Goal: Transaction & Acquisition: Purchase product/service

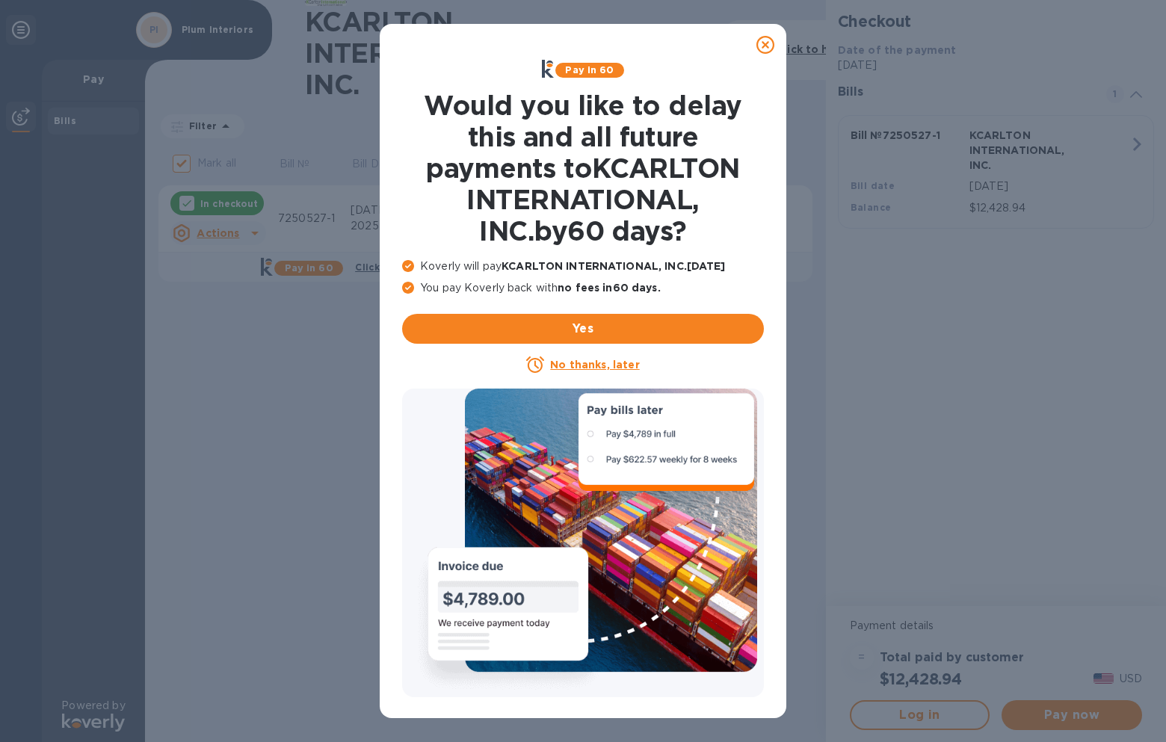
click at [576, 361] on u "No thanks, later" at bounding box center [594, 365] width 89 height 12
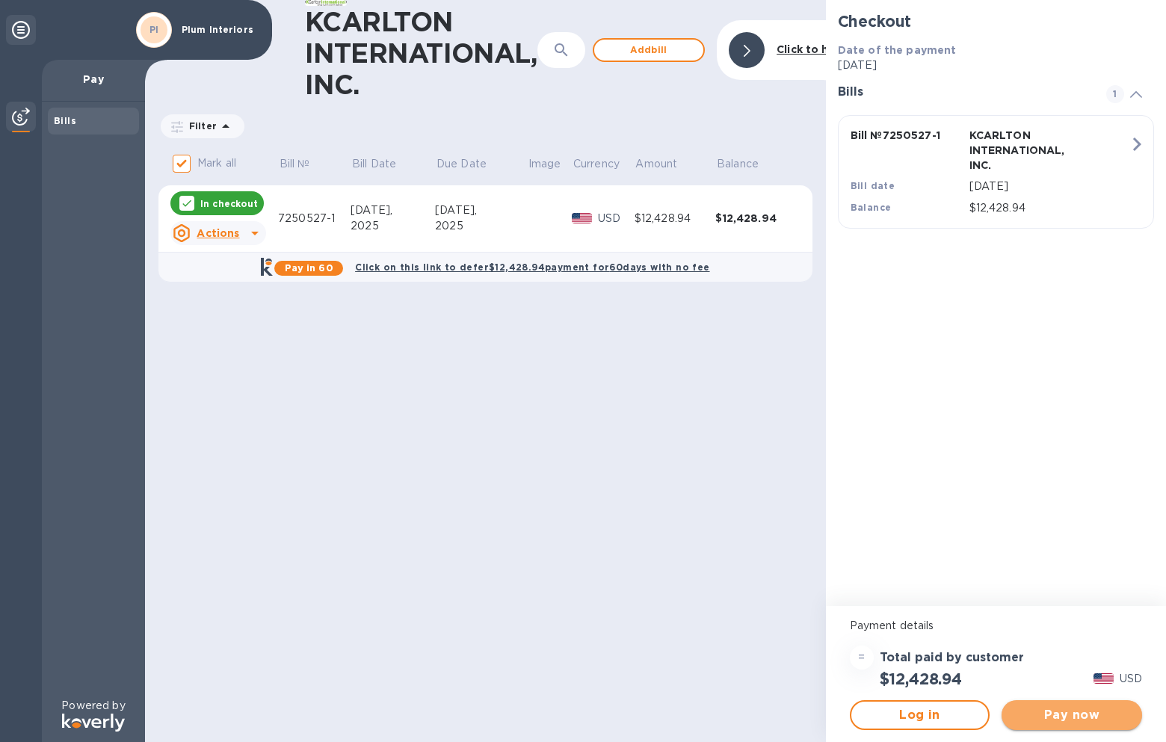
click at [1065, 711] on span "Pay now" at bounding box center [1071, 715] width 117 height 18
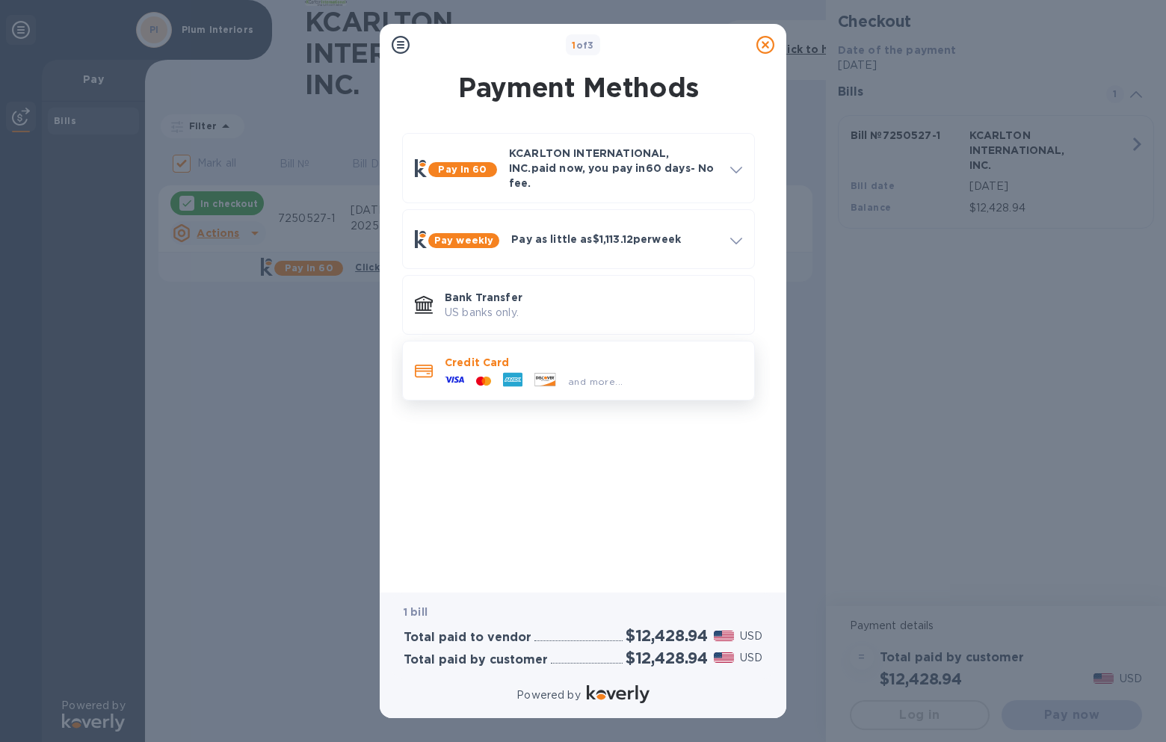
click at [591, 376] on span "and more..." at bounding box center [595, 381] width 55 height 11
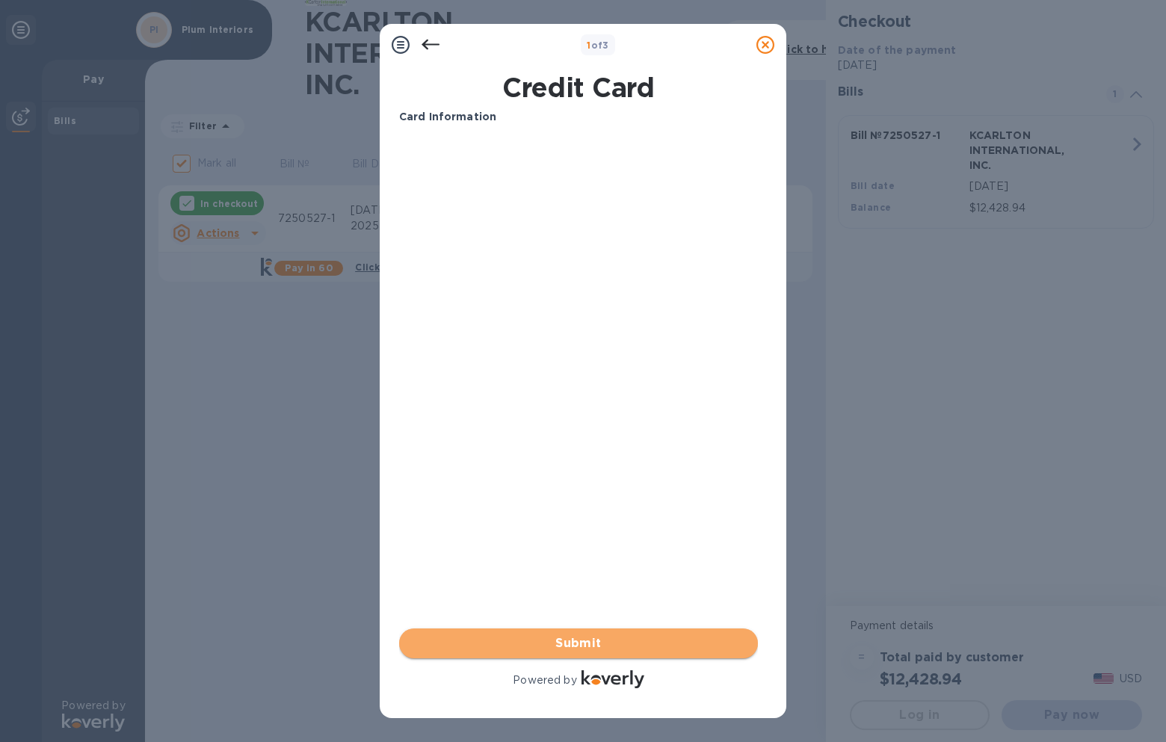
click at [581, 643] on span "Submit" at bounding box center [578, 643] width 335 height 18
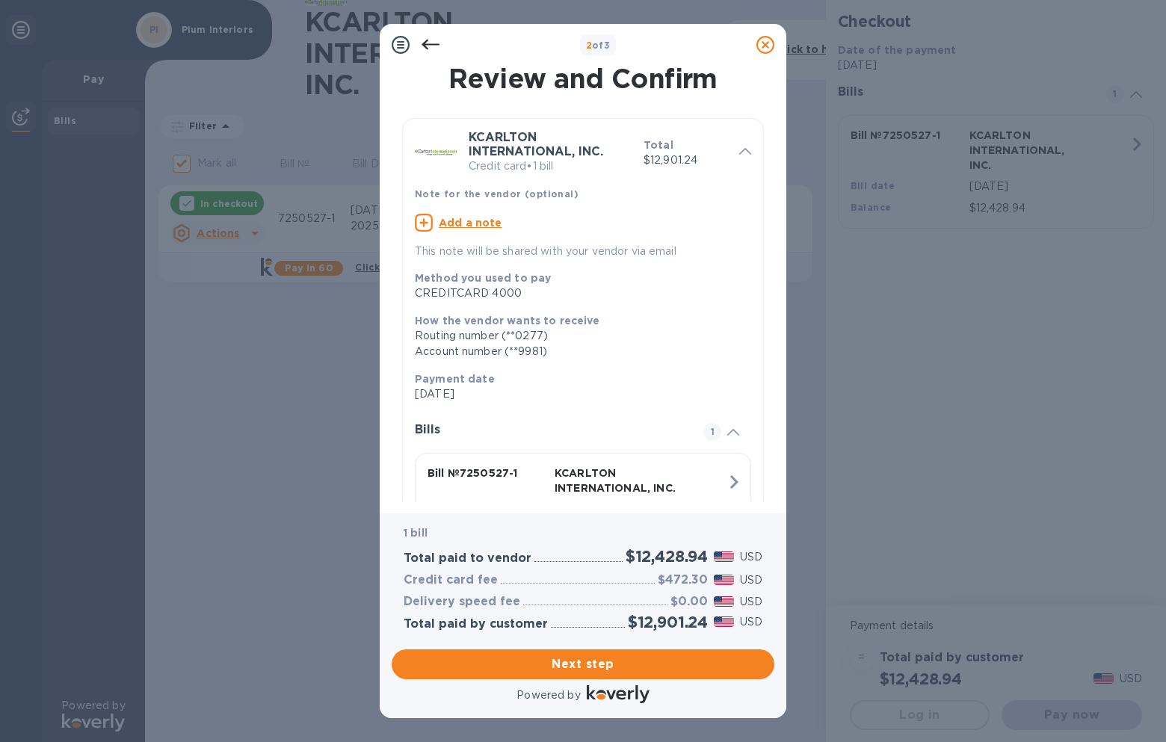
click at [431, 41] on icon at bounding box center [430, 45] width 18 height 18
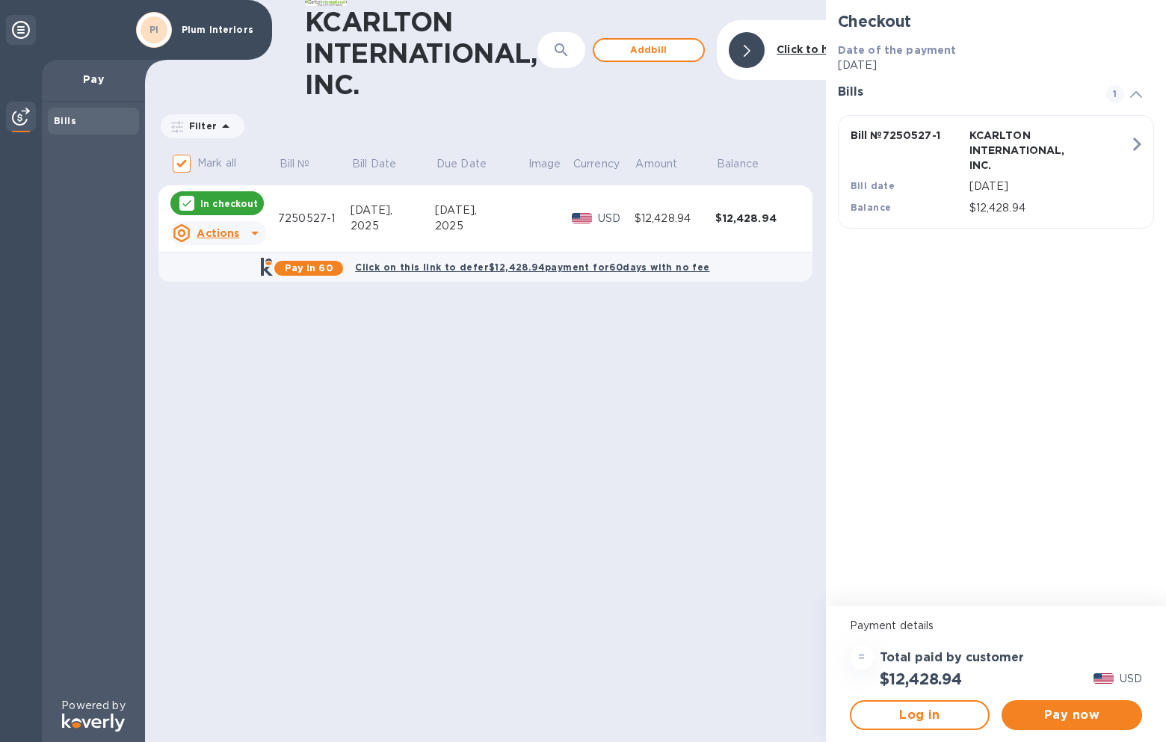
click at [393, 115] on div "Filter Amount" at bounding box center [485, 126] width 654 height 28
click at [808, 49] on b "Click to hide" at bounding box center [810, 49] width 69 height 12
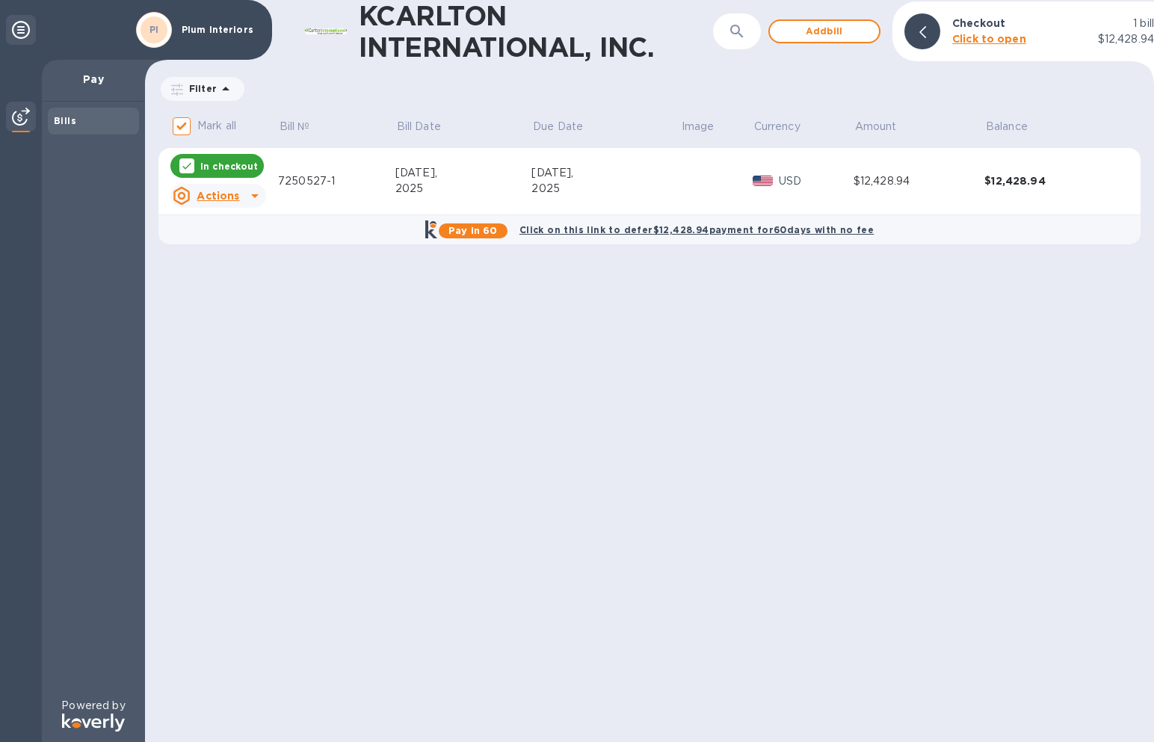
click at [542, 176] on div "[DATE]," at bounding box center [605, 173] width 149 height 16
click at [99, 80] on p "Pay" at bounding box center [93, 79] width 79 height 15
click at [985, 40] on b "Click to open" at bounding box center [989, 39] width 74 height 12
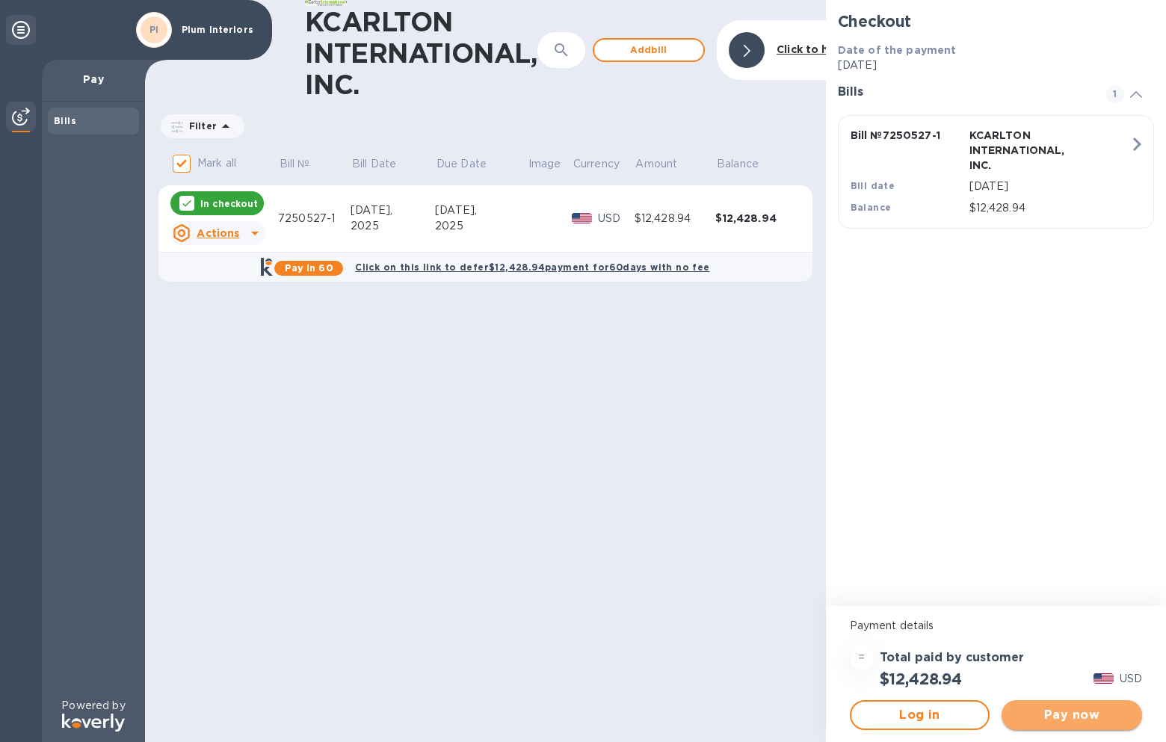
click at [1068, 714] on span "Pay now" at bounding box center [1071, 715] width 117 height 18
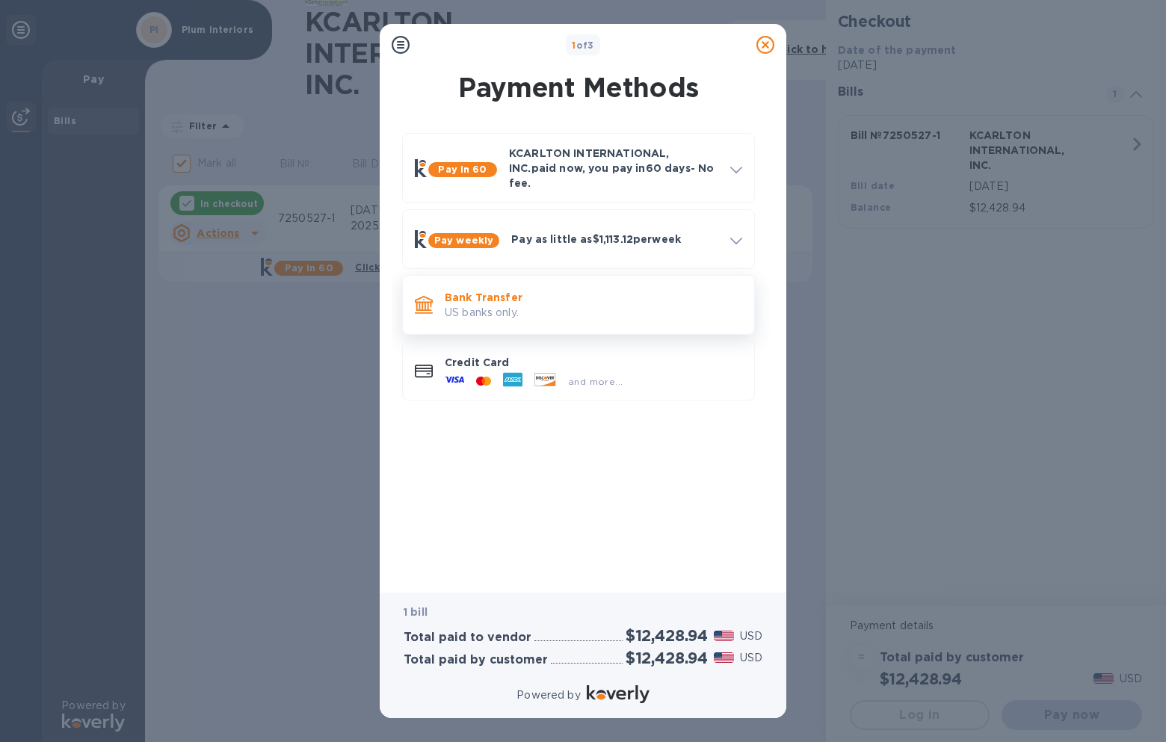
click at [459, 292] on p "Bank Transfer" at bounding box center [593, 297] width 297 height 15
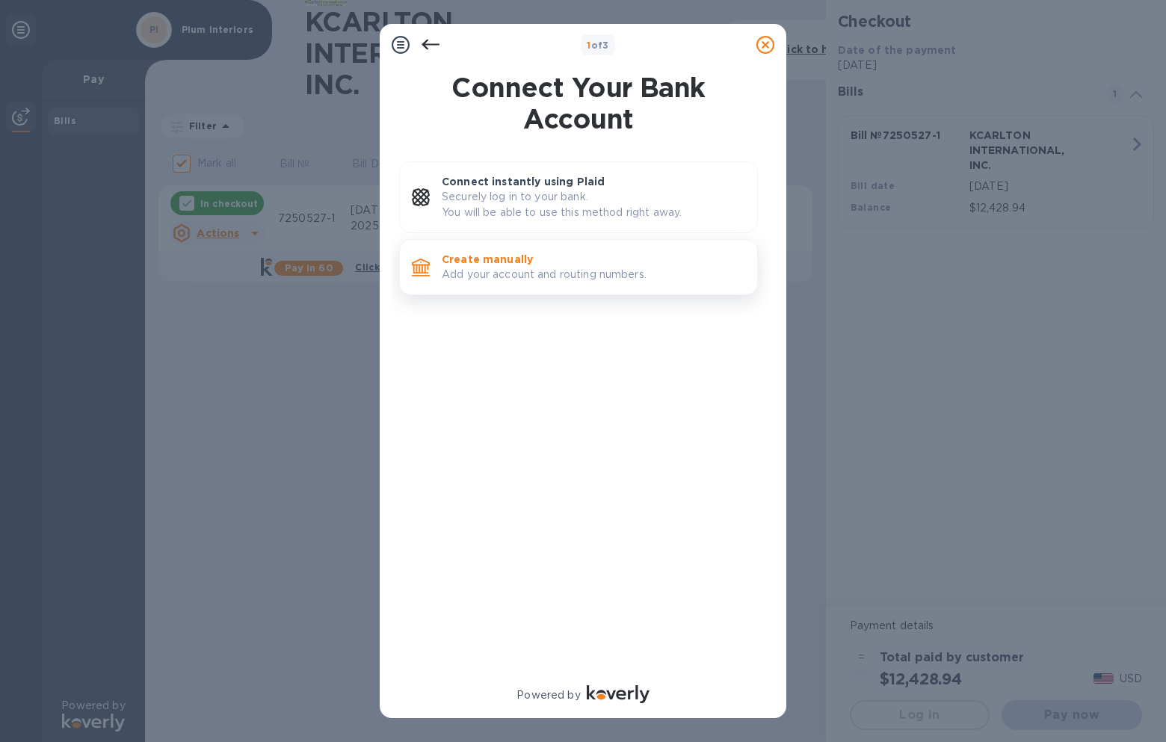
click at [500, 273] on p "Add your account and routing numbers." at bounding box center [593, 275] width 303 height 16
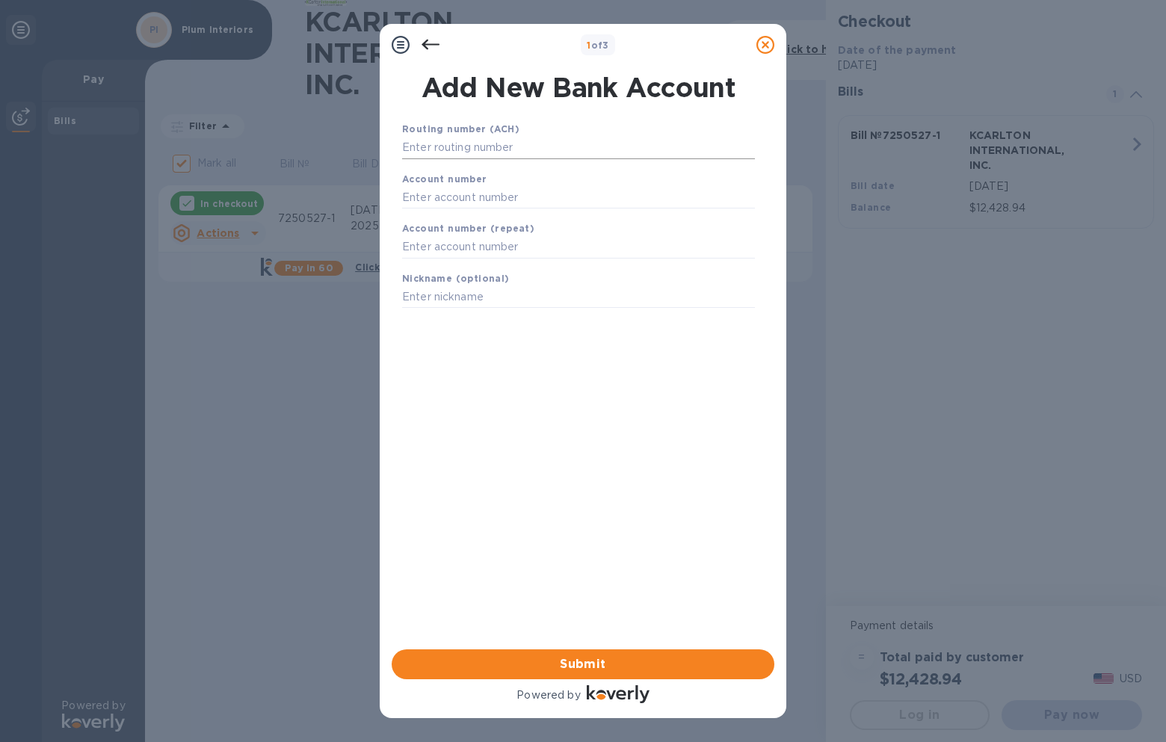
click at [458, 148] on input "text" at bounding box center [578, 148] width 353 height 22
click at [487, 146] on input "text" at bounding box center [578, 148] width 353 height 22
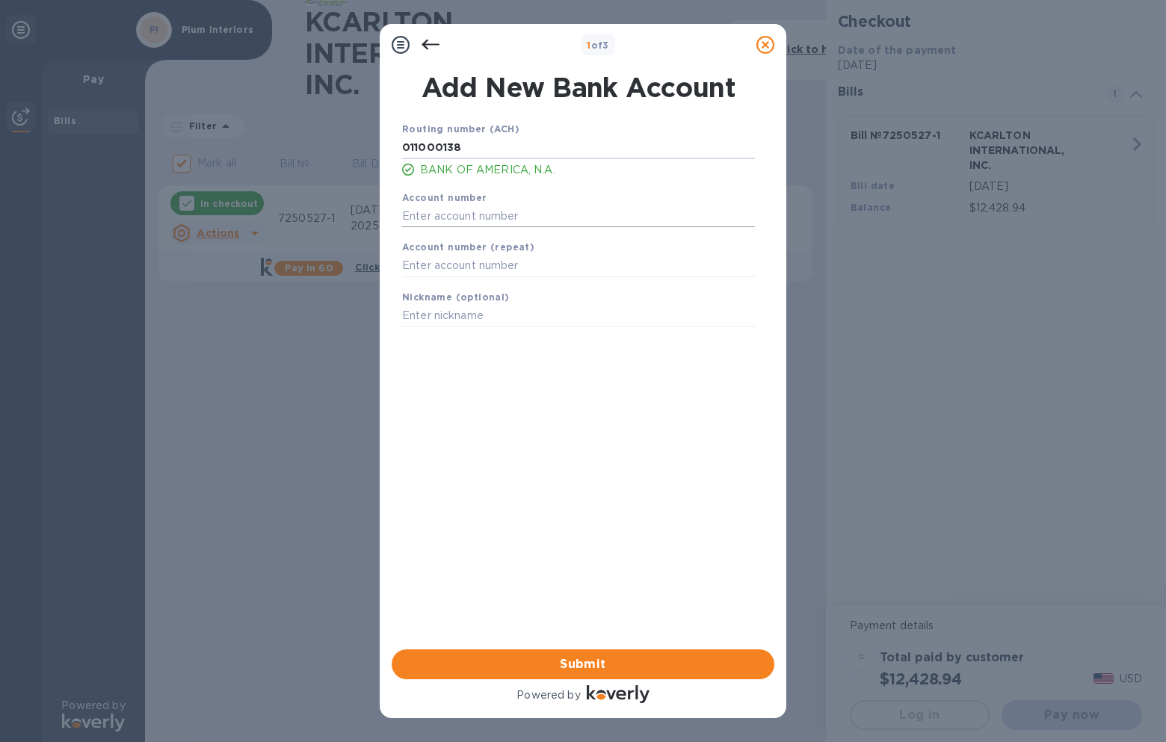
type input "011000138"
click at [462, 217] on input "text" at bounding box center [578, 216] width 353 height 22
type input "000026279267"
click at [484, 267] on input "text" at bounding box center [578, 266] width 353 height 22
type input "000026279267"
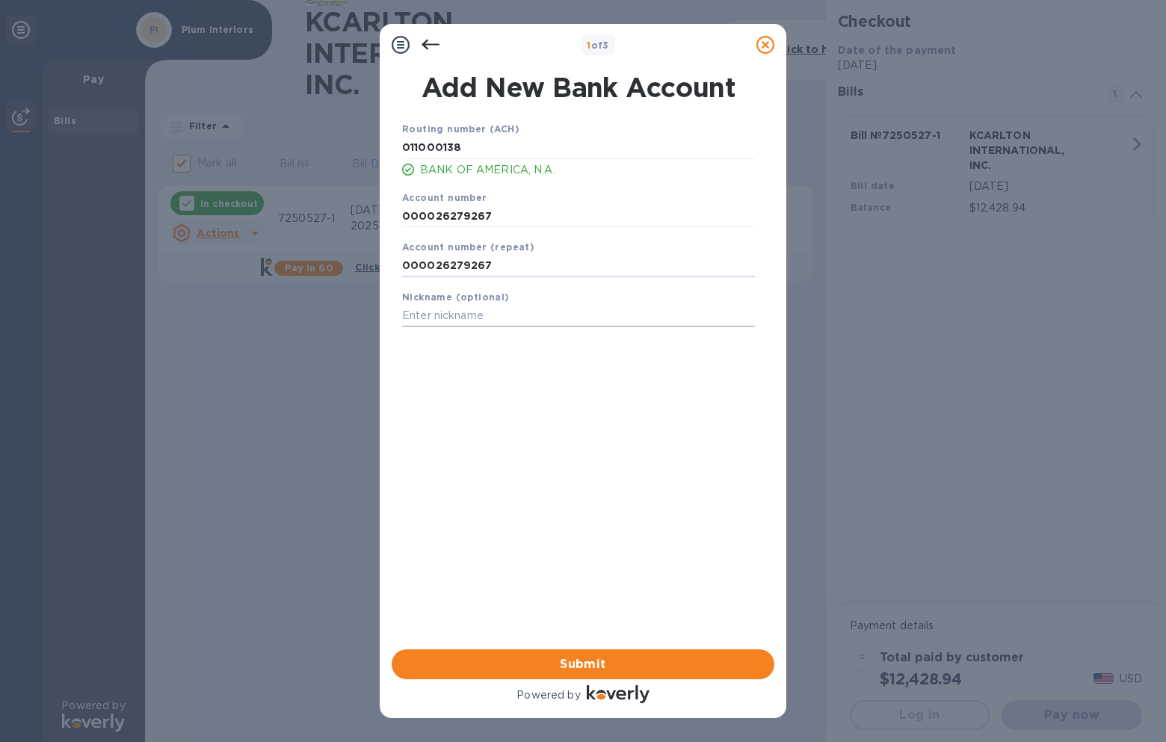
click at [457, 315] on input "text" at bounding box center [578, 316] width 353 height 22
type input "Business BOA Account"
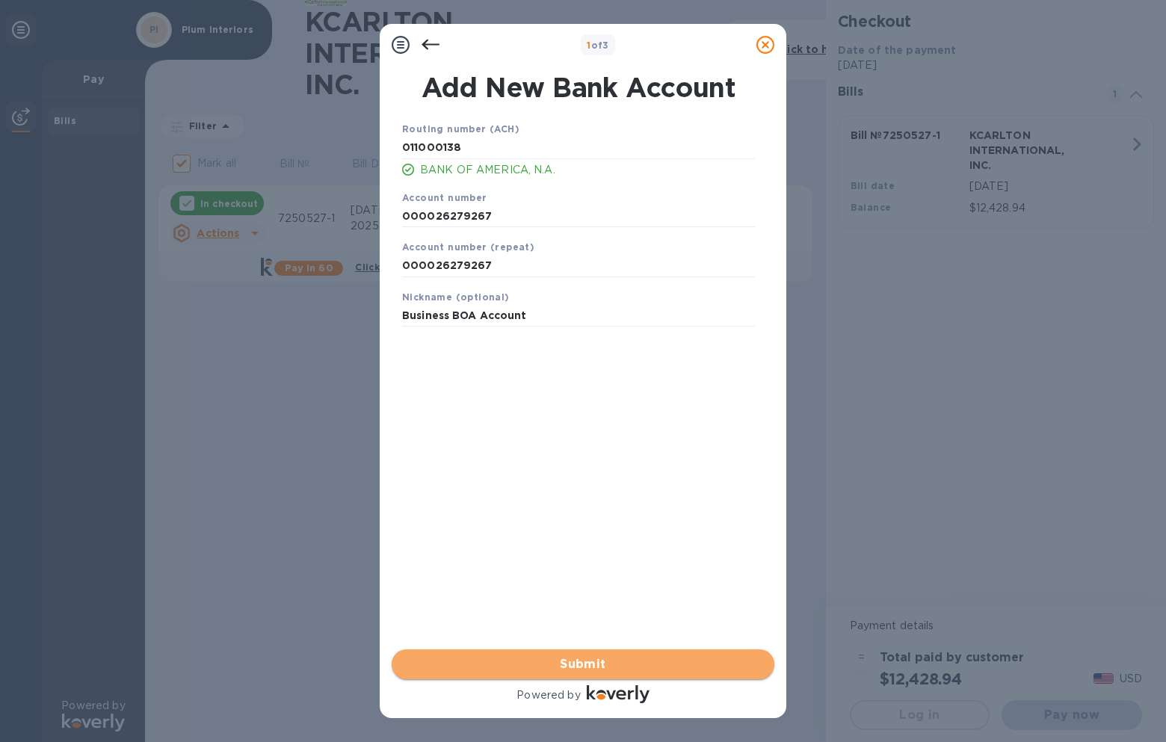
click at [584, 664] on span "Submit" at bounding box center [582, 664] width 359 height 18
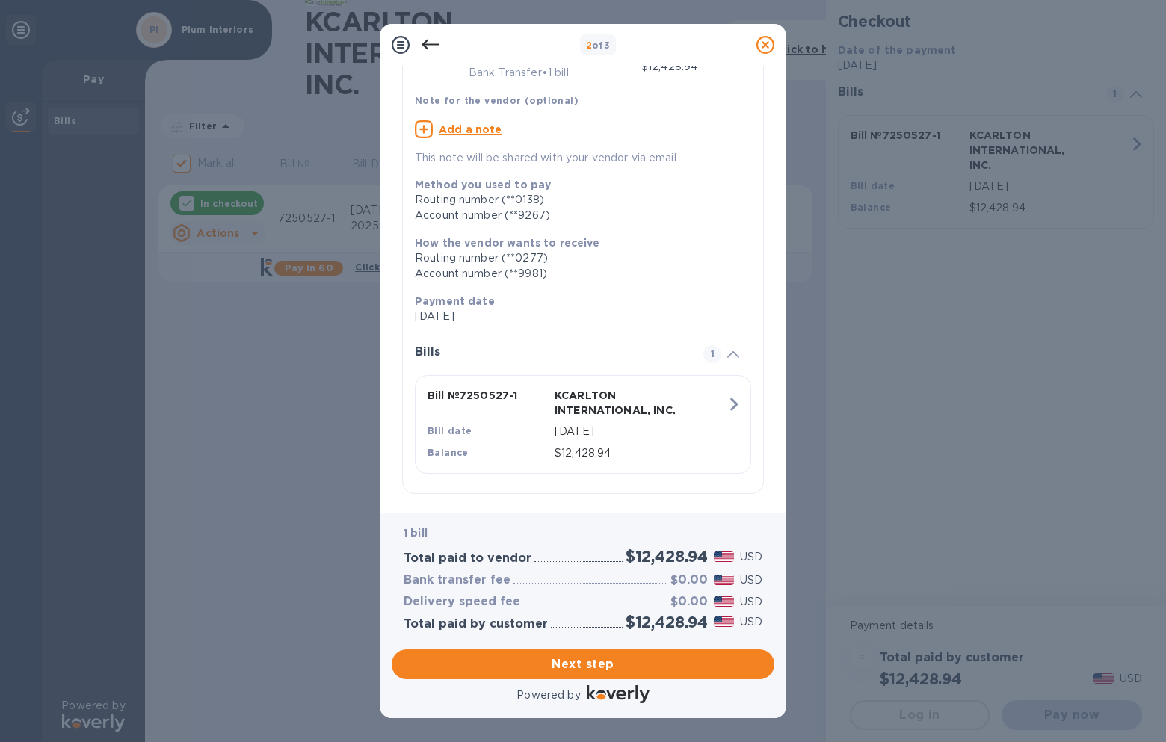
scroll to position [119, 0]
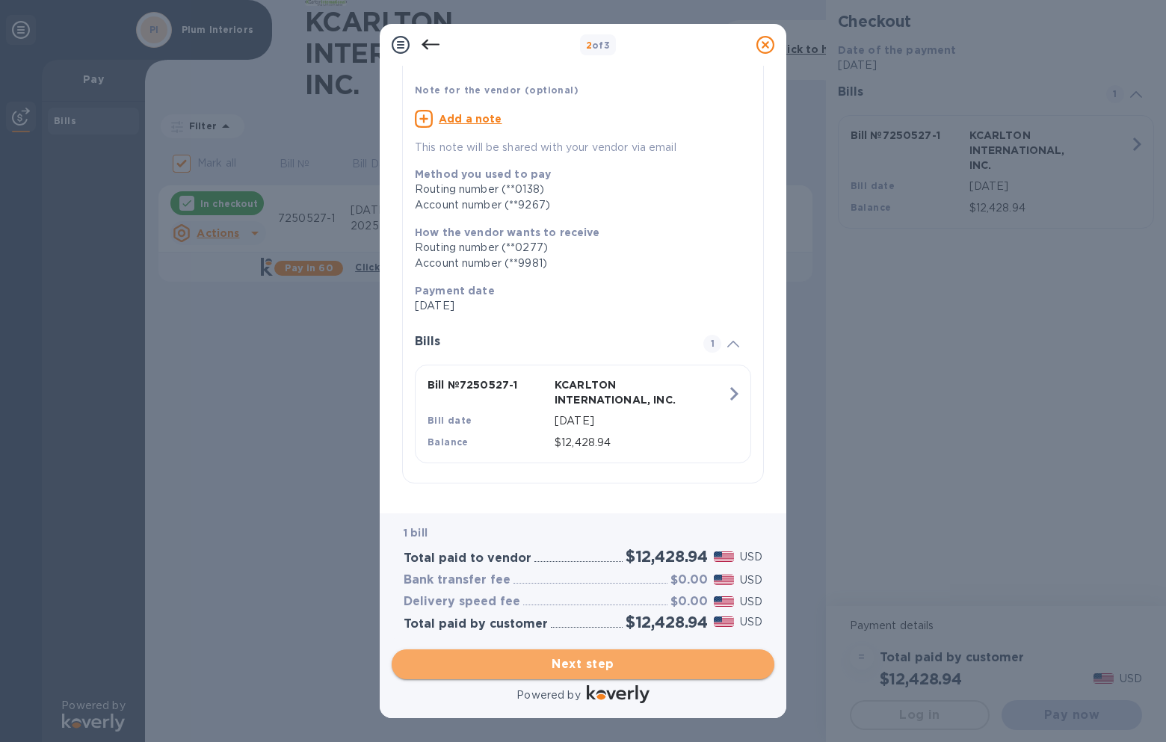
click at [581, 660] on span "Next step" at bounding box center [582, 664] width 359 height 18
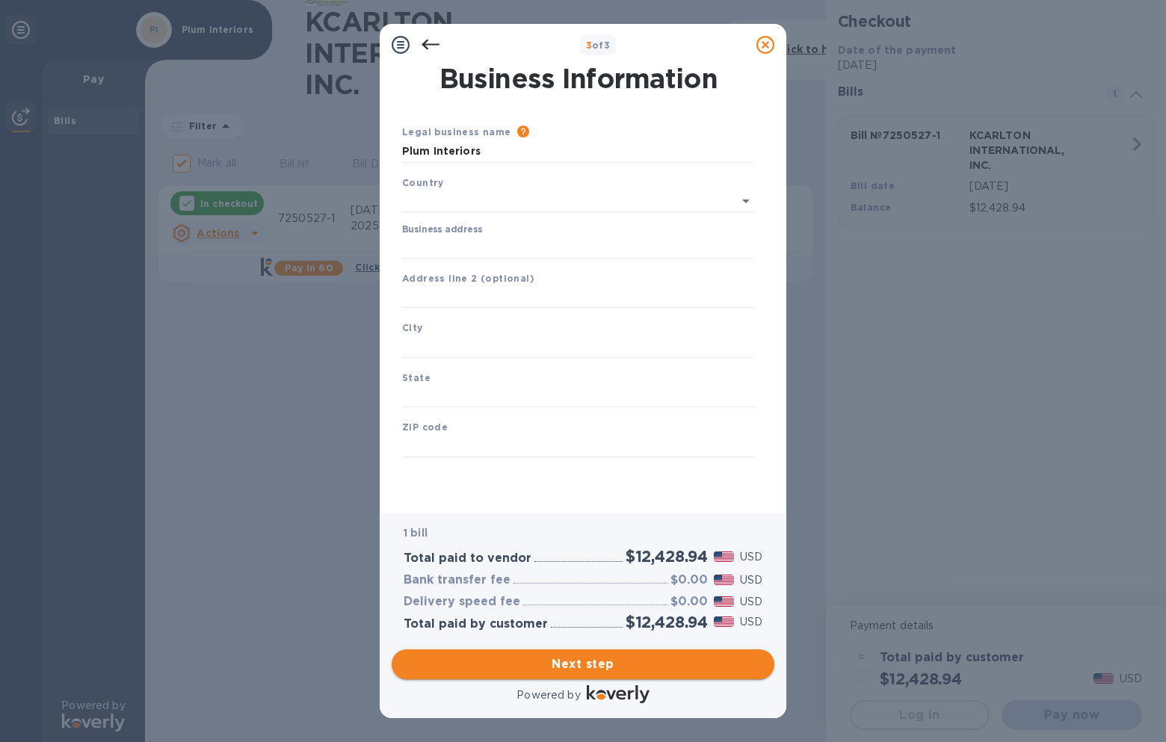
scroll to position [0, 0]
type input "[GEOGRAPHIC_DATA]"
click at [435, 248] on input "Business address" at bounding box center [578, 244] width 353 height 22
type input "[STREET_ADDRESS]"
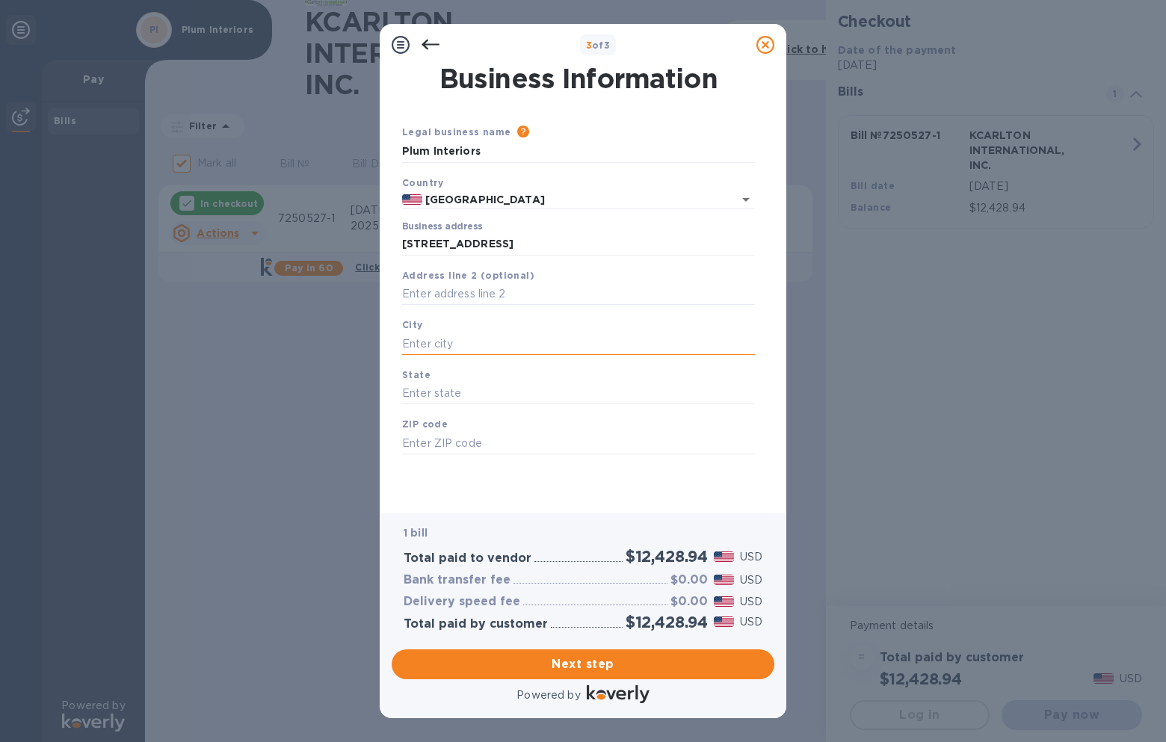
click at [421, 344] on input "text" at bounding box center [578, 343] width 353 height 22
click at [420, 329] on b "City" at bounding box center [412, 324] width 21 height 11
click at [412, 344] on input "text" at bounding box center [578, 343] width 353 height 22
type input "[GEOGRAPHIC_DATA]"
click at [418, 394] on input "text" at bounding box center [578, 394] width 353 height 22
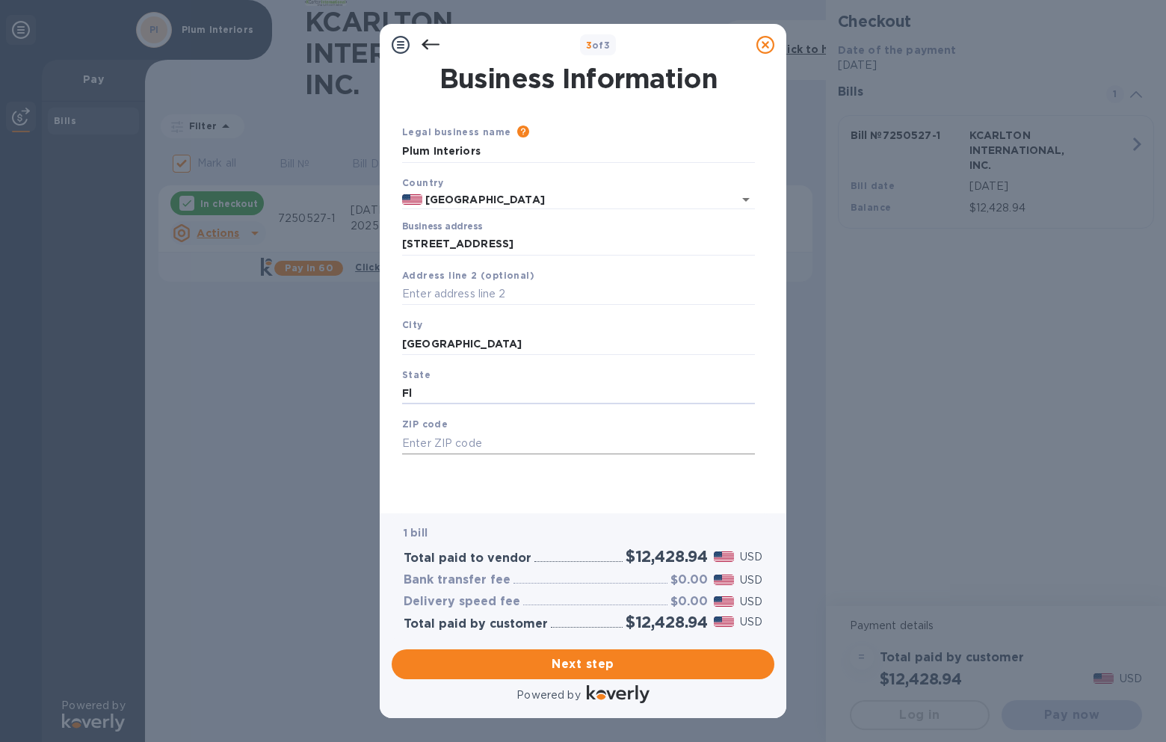
type input "Fl"
click at [415, 442] on input "text" at bounding box center [578, 443] width 353 height 22
type input "34102"
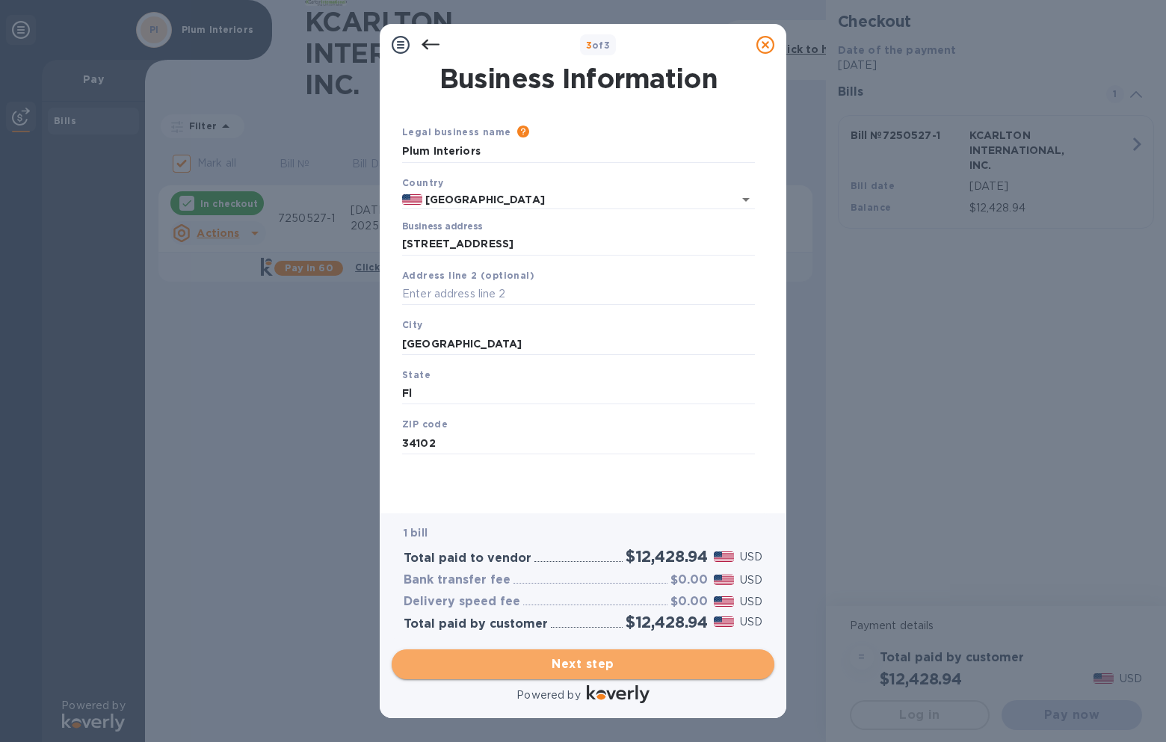
click at [578, 658] on span "Next step" at bounding box center [582, 664] width 359 height 18
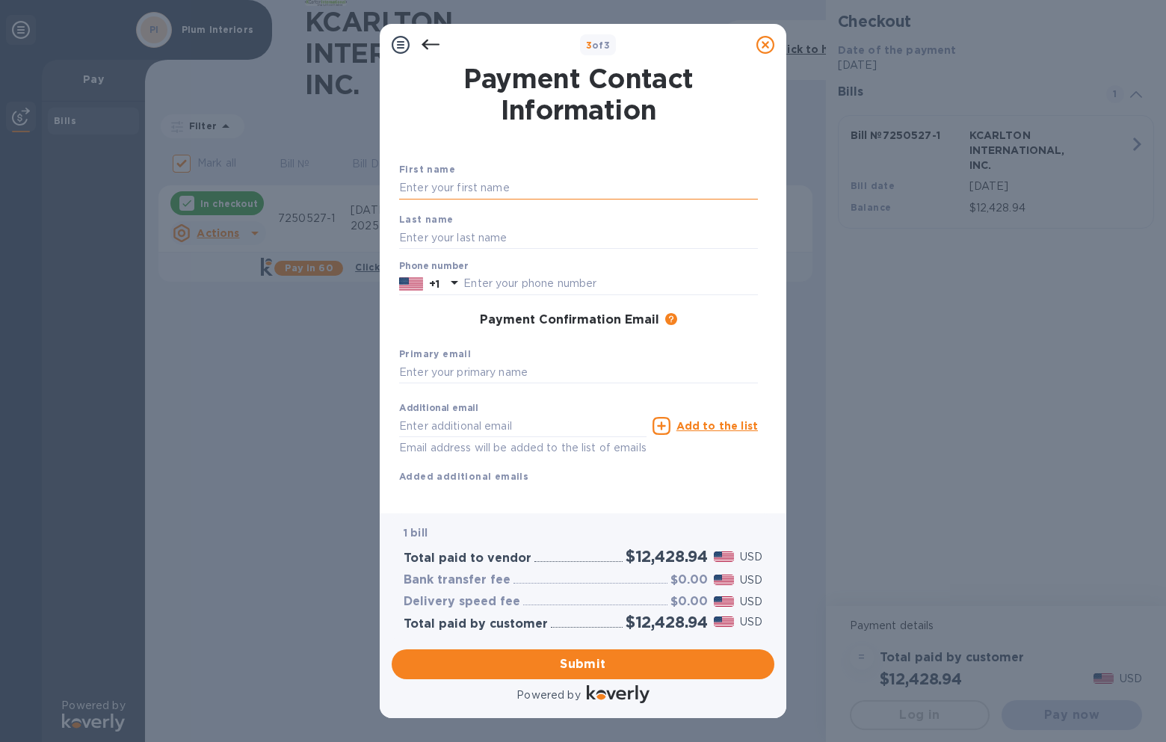
click at [427, 184] on input "text" at bounding box center [578, 188] width 359 height 22
type input "[PERSON_NAME]"
type input "6178342234"
type input "[EMAIL_ADDRESS][DOMAIN_NAME]"
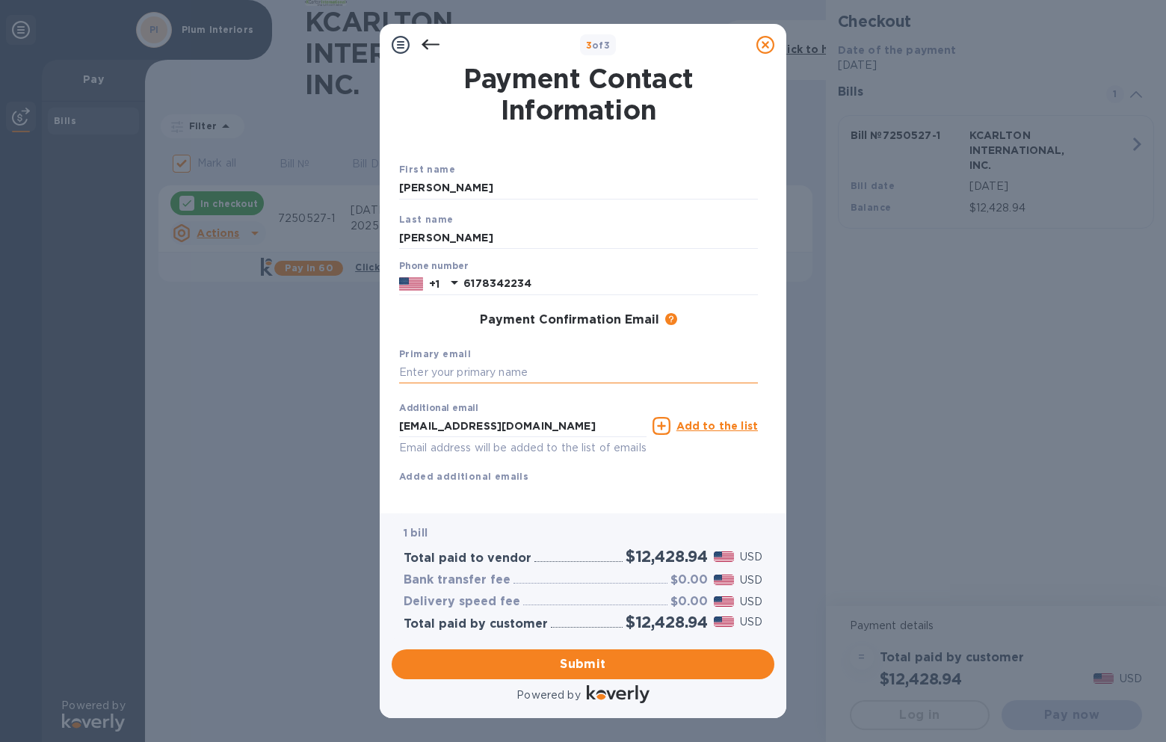
click at [434, 374] on input "text" at bounding box center [578, 373] width 359 height 22
type input "[EMAIL_ADDRESS][DOMAIN_NAME]"
click at [667, 421] on icon at bounding box center [661, 426] width 18 height 18
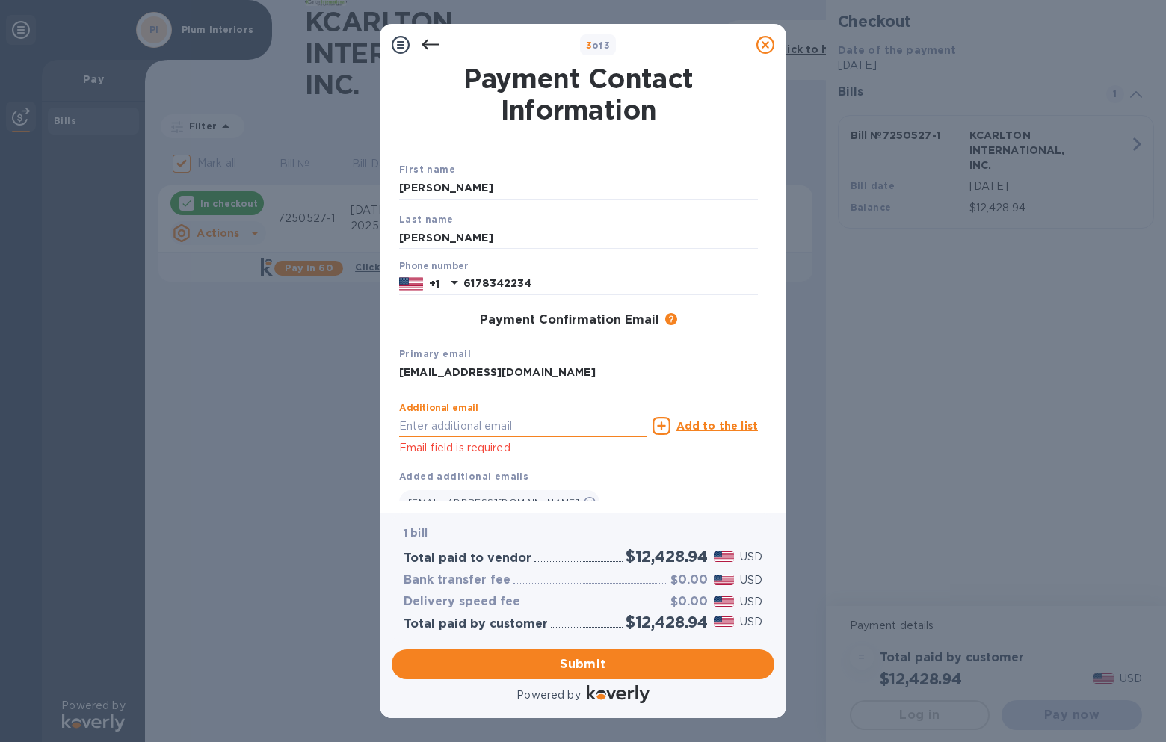
click at [476, 427] on input "text" at bounding box center [522, 426] width 247 height 22
type input "[EMAIL_ADDRESS][DOMAIN_NAME]"
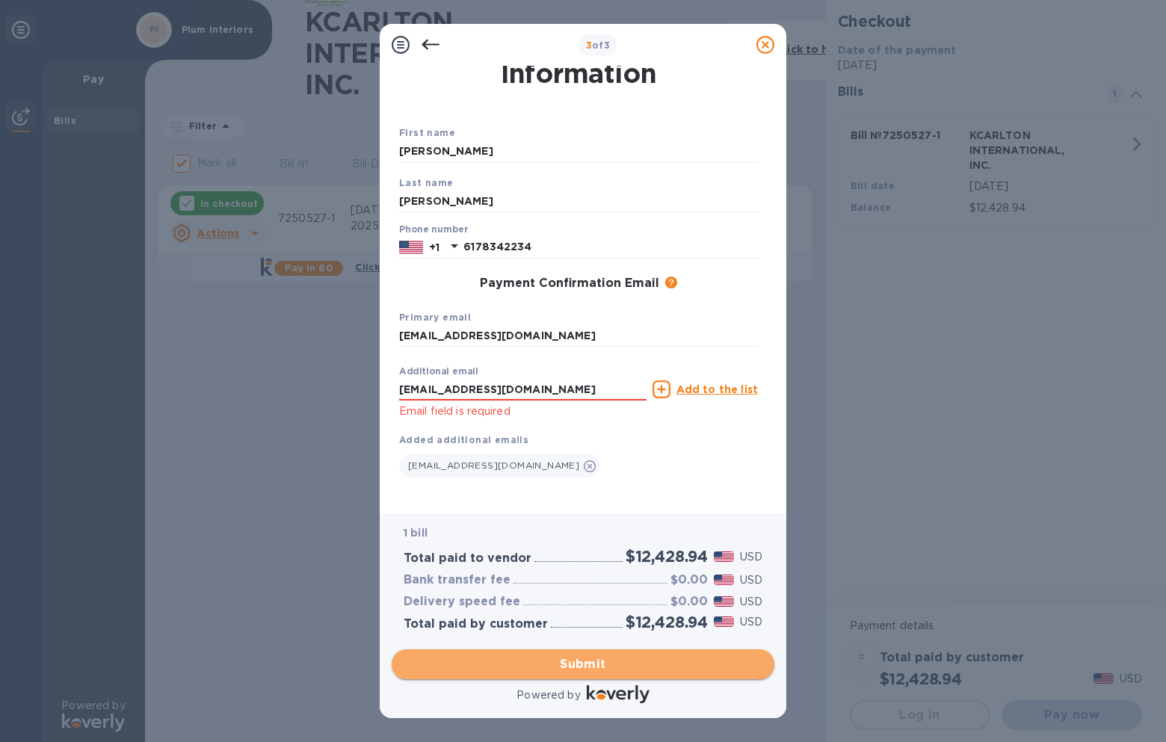
click at [580, 657] on span "Submit" at bounding box center [582, 664] width 359 height 18
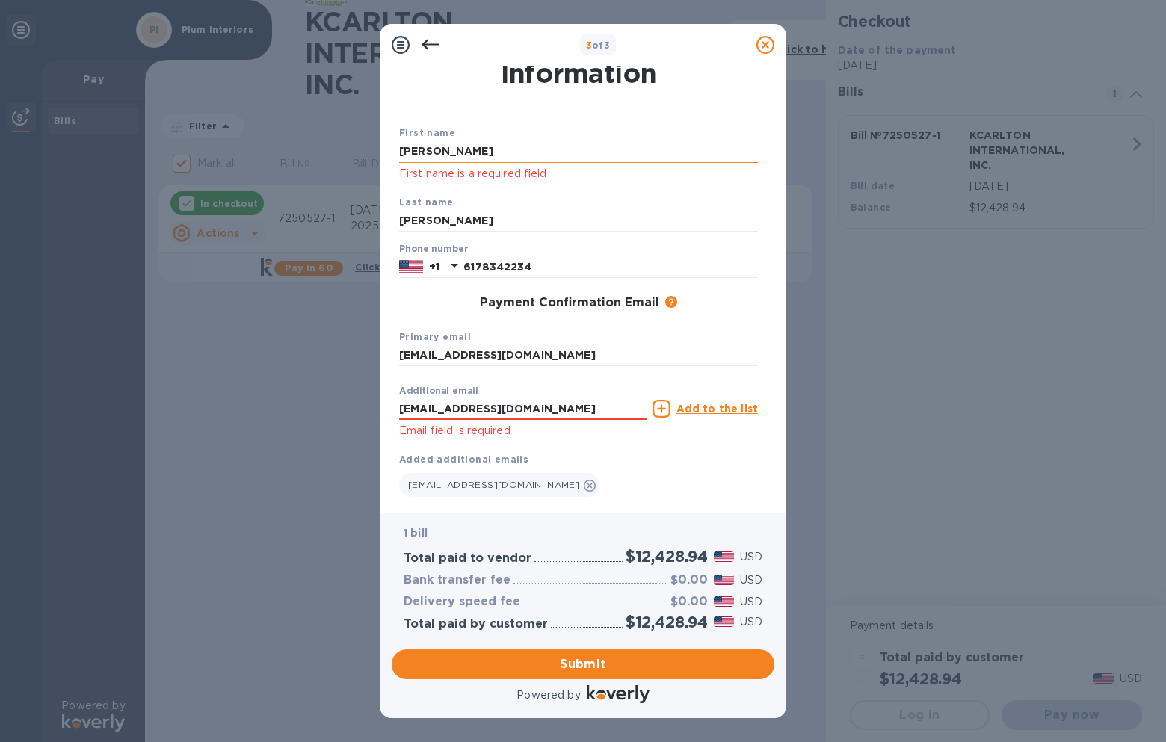
click at [449, 150] on input "[PERSON_NAME]" at bounding box center [578, 151] width 359 height 22
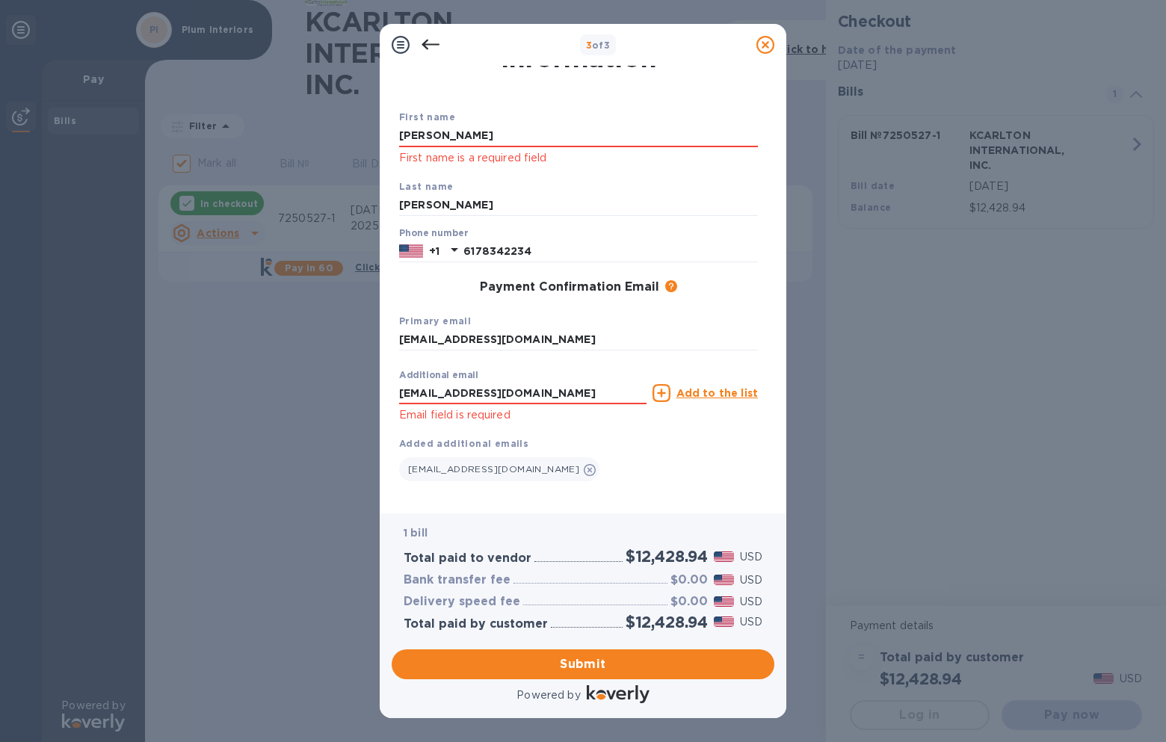
scroll to position [56, 0]
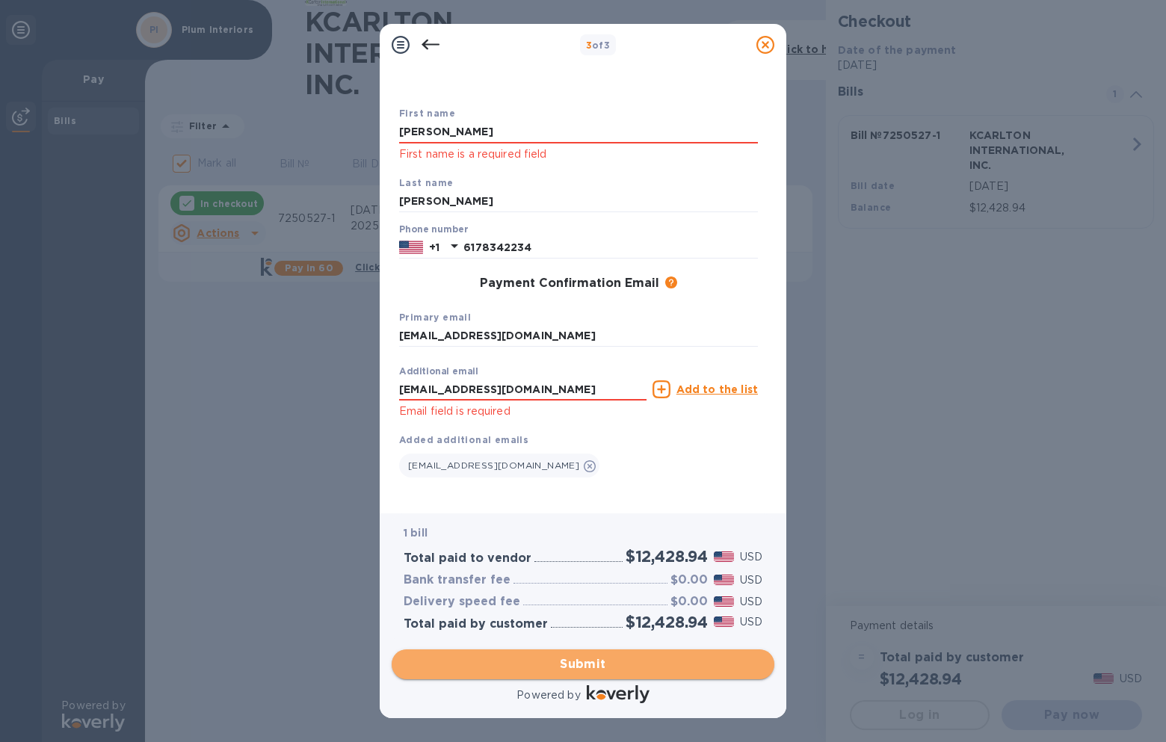
click at [584, 660] on span "Submit" at bounding box center [582, 664] width 359 height 18
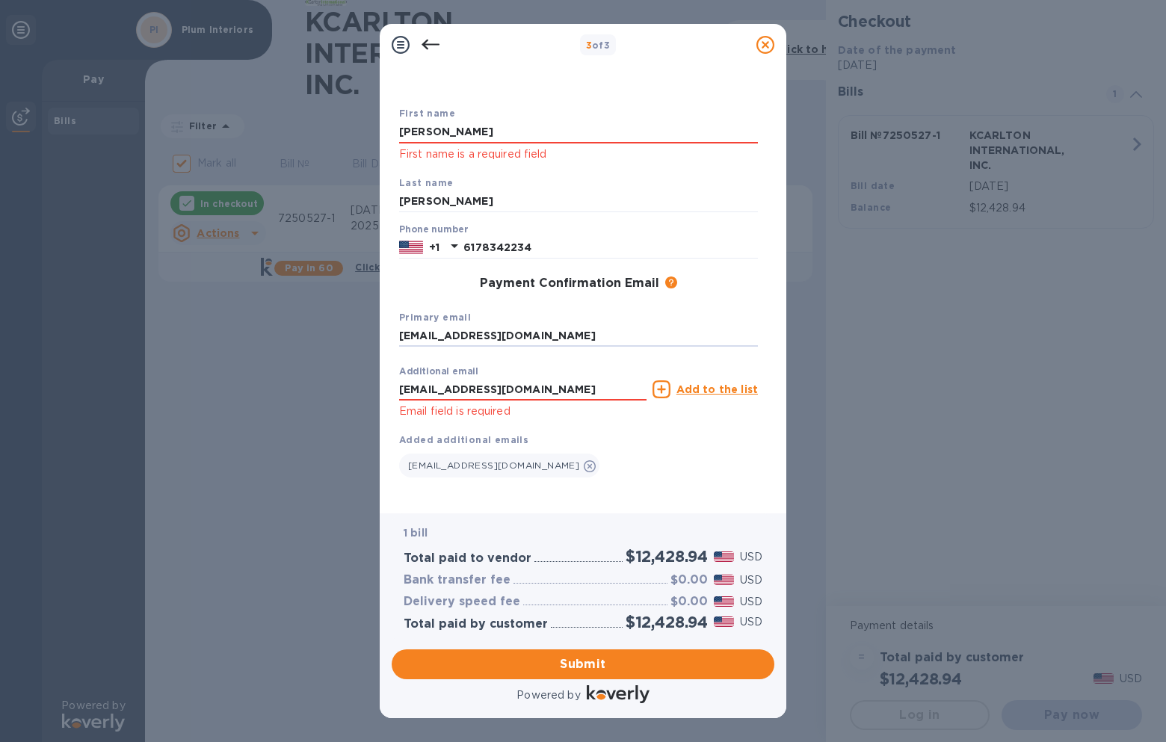
drag, startPoint x: 537, startPoint y: 336, endPoint x: 370, endPoint y: 339, distance: 167.4
click at [370, 339] on div "3 of 3 Payment Contact Information First name [PERSON_NAME] First name is a req…" at bounding box center [583, 371] width 1166 height 742
click at [362, 338] on div "3 of 3 Payment Contact Information First name [PERSON_NAME] First name is a req…" at bounding box center [583, 371] width 1166 height 742
click at [592, 72] on div at bounding box center [578, 75] width 365 height 6
click at [465, 155] on p "First name is a required field" at bounding box center [578, 154] width 359 height 17
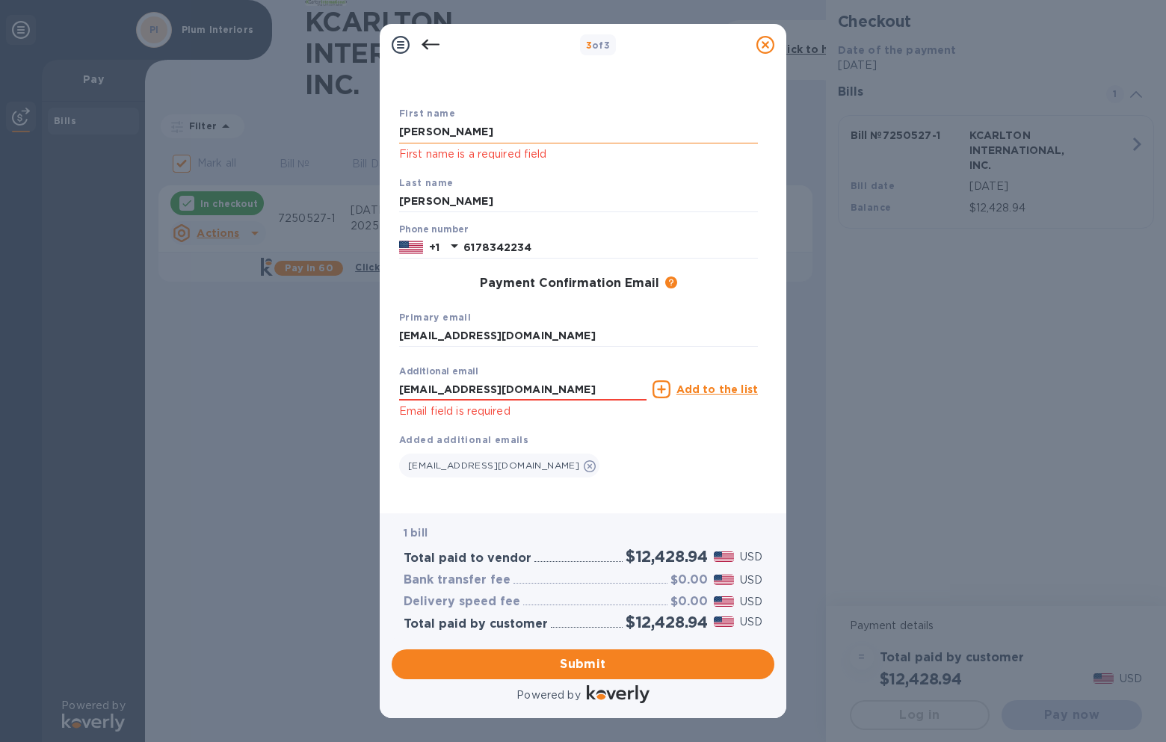
click at [437, 129] on input "[PERSON_NAME]" at bounding box center [578, 132] width 359 height 22
drag, startPoint x: 555, startPoint y: 334, endPoint x: 356, endPoint y: 346, distance: 199.1
click at [356, 346] on div "3 of 3 Payment Contact Information First name [PERSON_NAME] First name is a req…" at bounding box center [583, 371] width 1166 height 742
type input "[EMAIL_ADDRESS][DOMAIN_NAME]"
drag, startPoint x: 586, startPoint y: 387, endPoint x: 478, endPoint y: 389, distance: 107.6
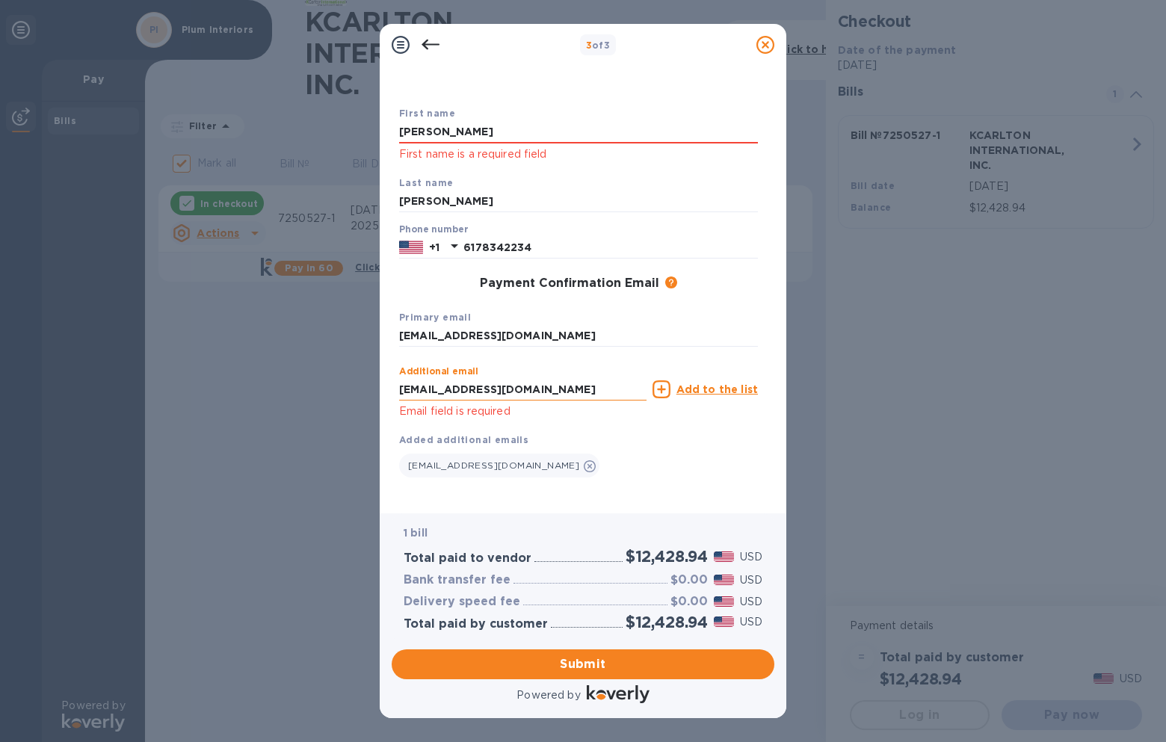
click at [478, 389] on input "[EMAIL_ADDRESS][DOMAIN_NAME]" at bounding box center [522, 389] width 247 height 22
type input "[EMAIL_ADDRESS][DOMAIN_NAME]"
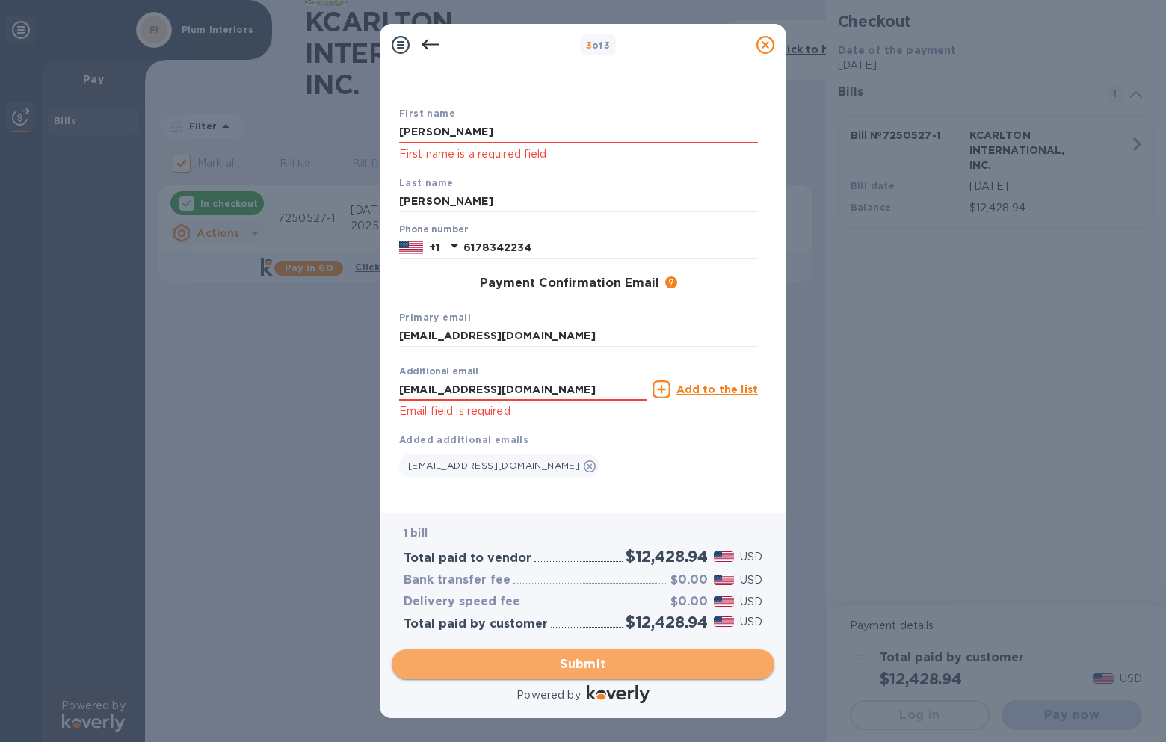
click at [582, 662] on span "Submit" at bounding box center [582, 664] width 359 height 18
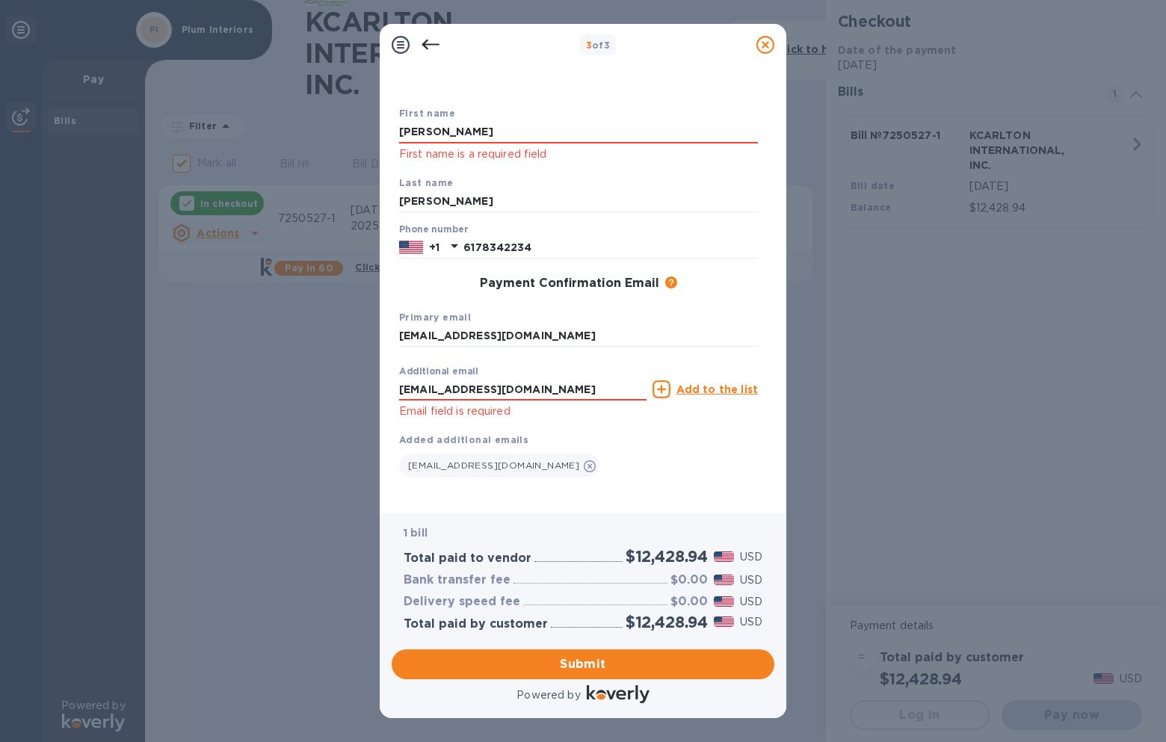
click at [858, 552] on div "3 of 3 Payment Contact Information First name [PERSON_NAME] First name is a req…" at bounding box center [583, 371] width 1166 height 742
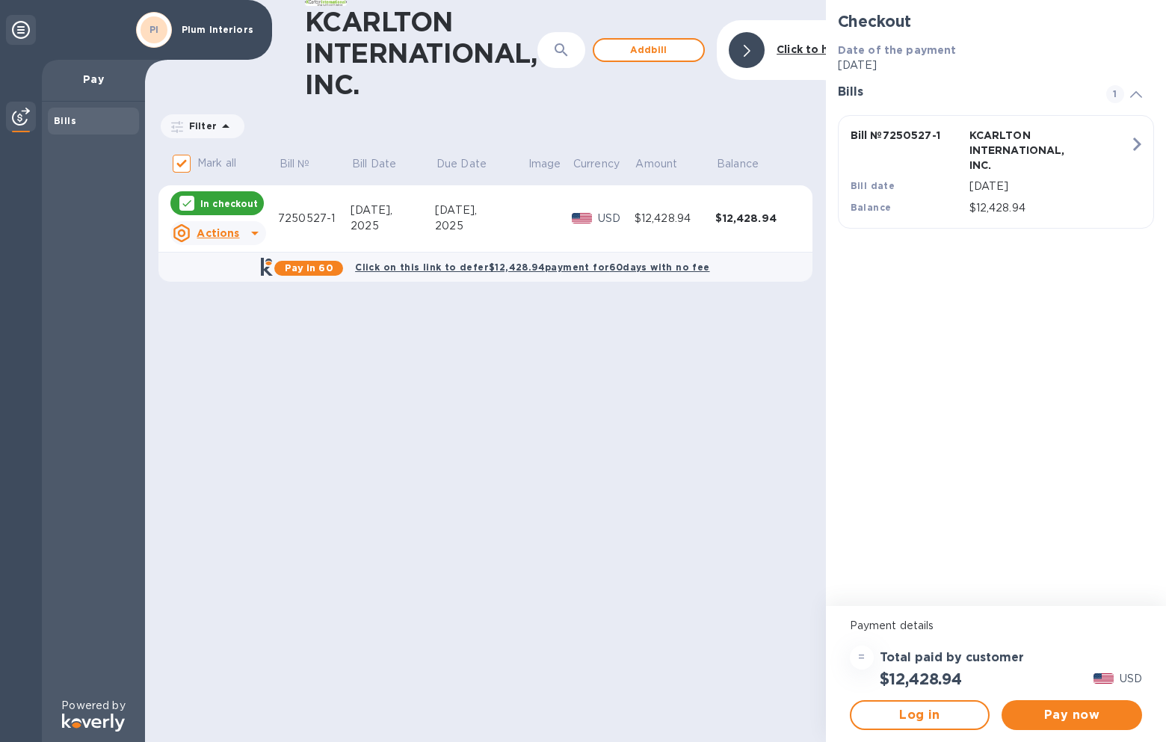
click at [619, 616] on div "KCARLTON INTERNATIONAL, INC. ​ Add [PERSON_NAME] to hide Filter Amount Mark all…" at bounding box center [485, 371] width 681 height 742
click at [1068, 714] on span "Pay now" at bounding box center [1071, 715] width 117 height 18
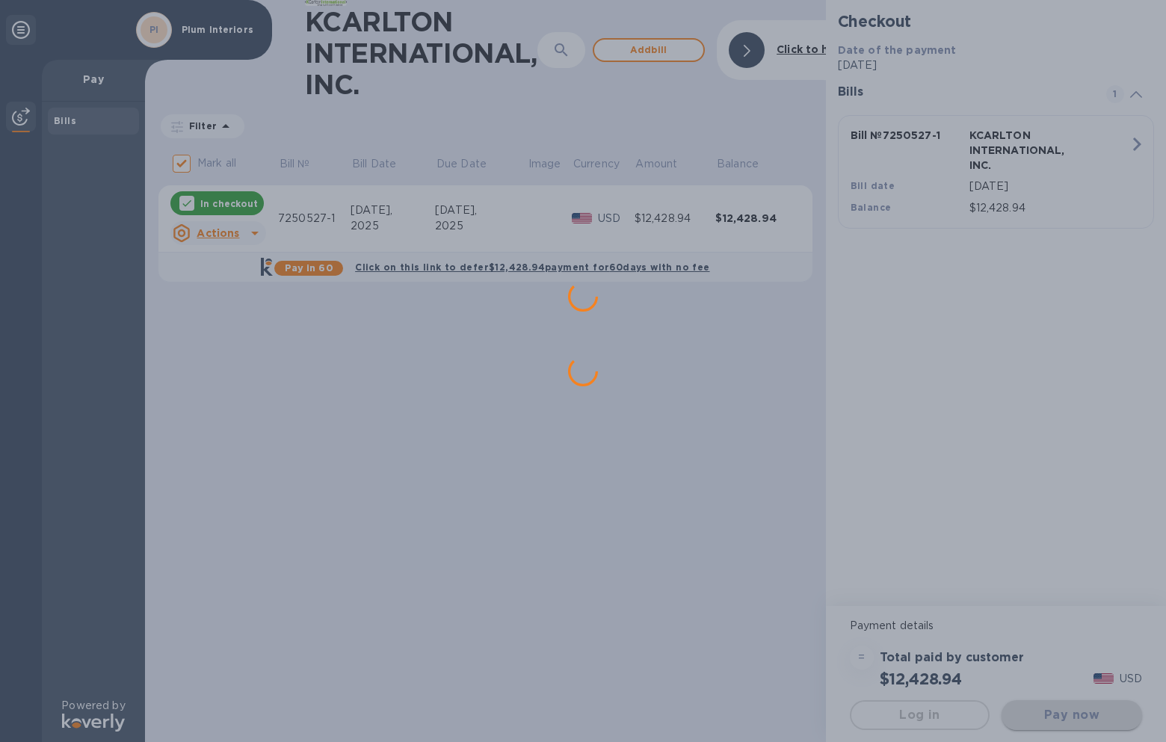
scroll to position [0, 0]
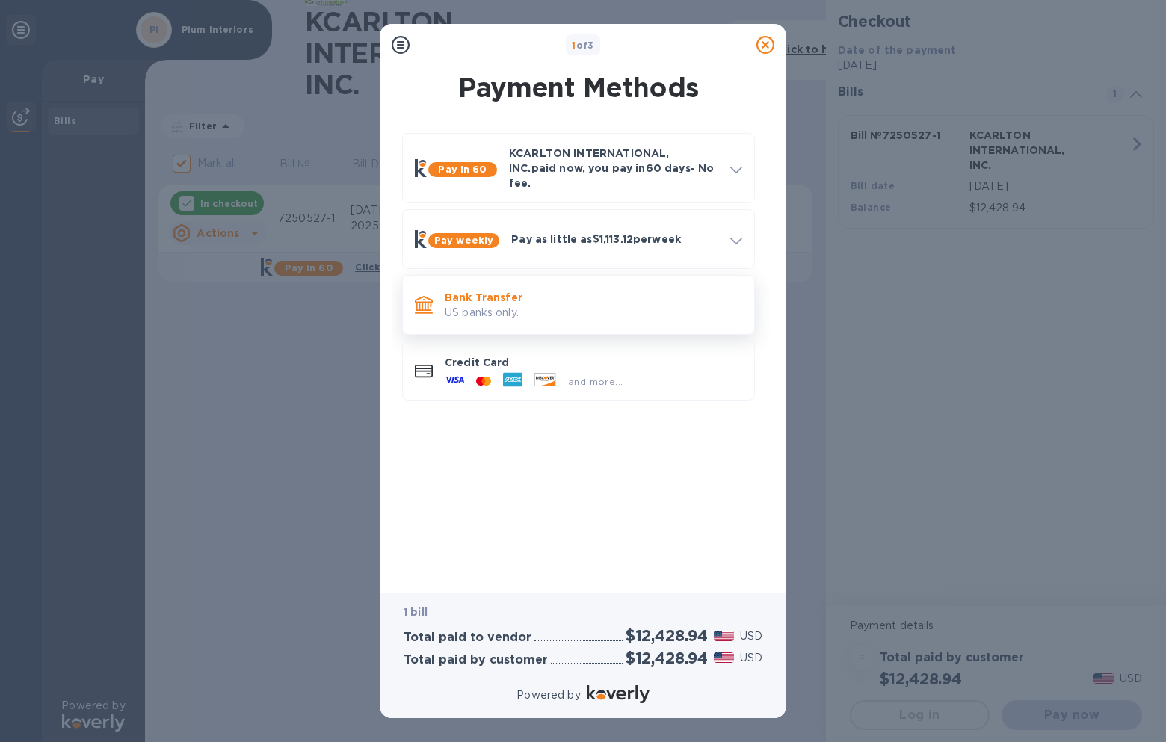
click at [462, 290] on p "Bank Transfer" at bounding box center [593, 297] width 297 height 15
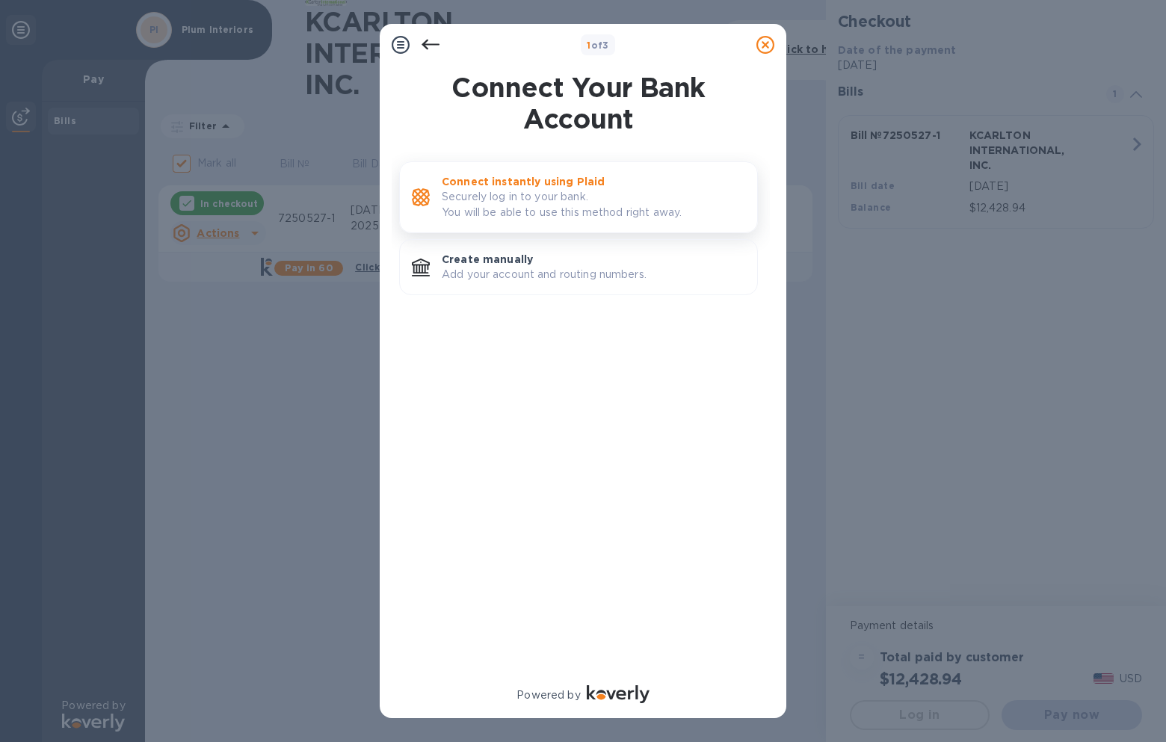
click at [520, 210] on p "Securely log in to your bank. You will be able to use this method right away." at bounding box center [593, 204] width 303 height 31
